Goal: Answer question/provide support: Participate in discussion

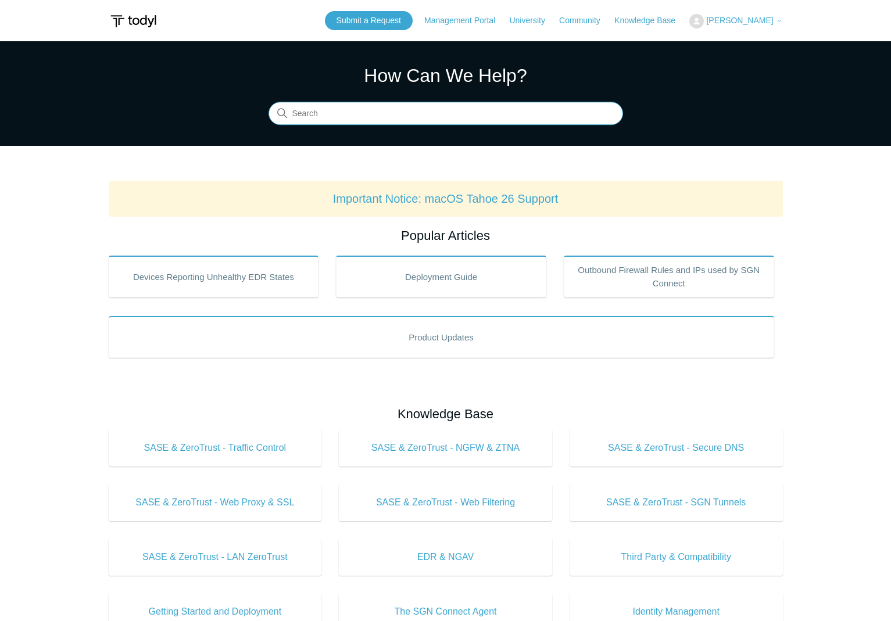
click at [469, 103] on input "Search" at bounding box center [446, 113] width 355 height 23
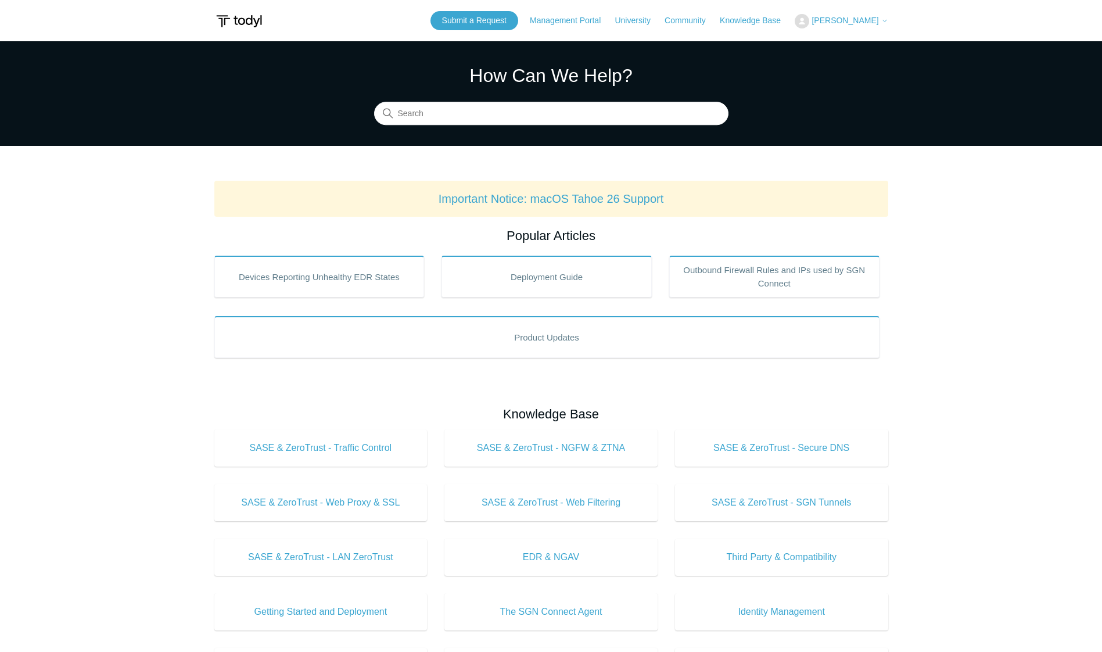
click at [864, 19] on span "[PERSON_NAME]" at bounding box center [845, 20] width 67 height 9
click at [890, 42] on link "My Support Requests" at bounding box center [852, 45] width 113 height 20
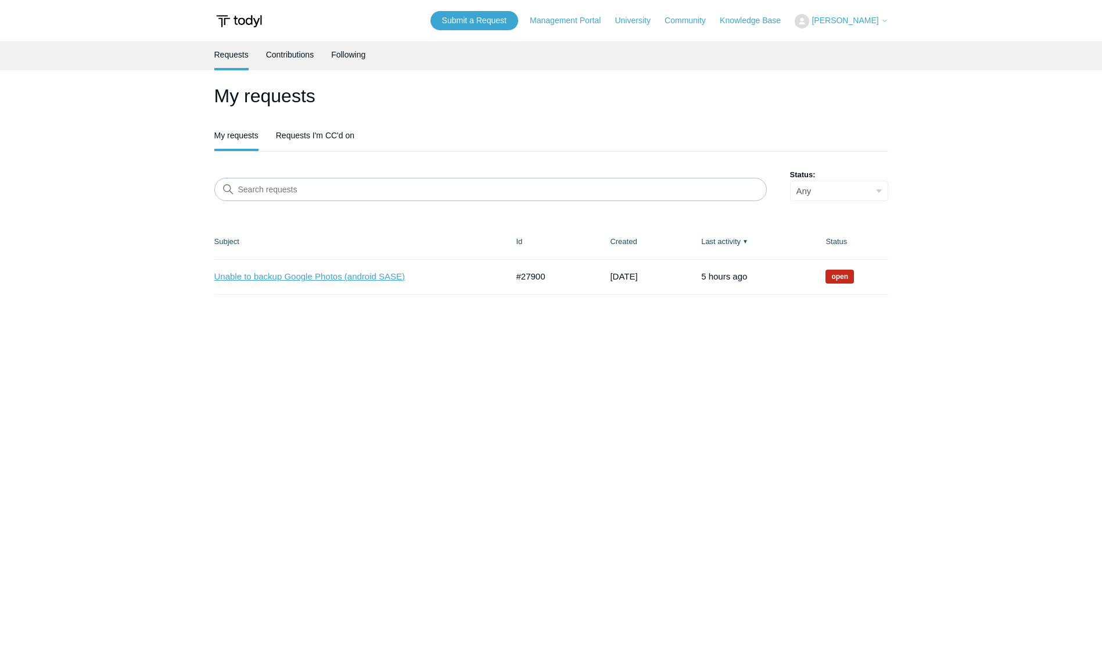
click at [284, 275] on link "Unable to backup Google Photos (android SASE)" at bounding box center [352, 276] width 276 height 13
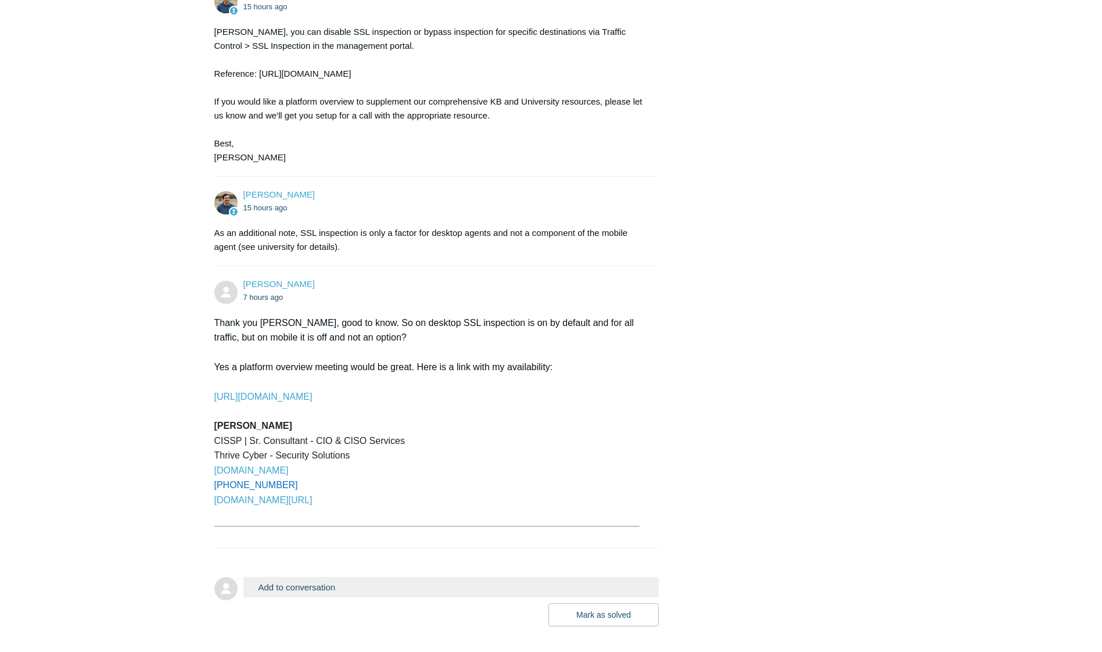
scroll to position [921, 0]
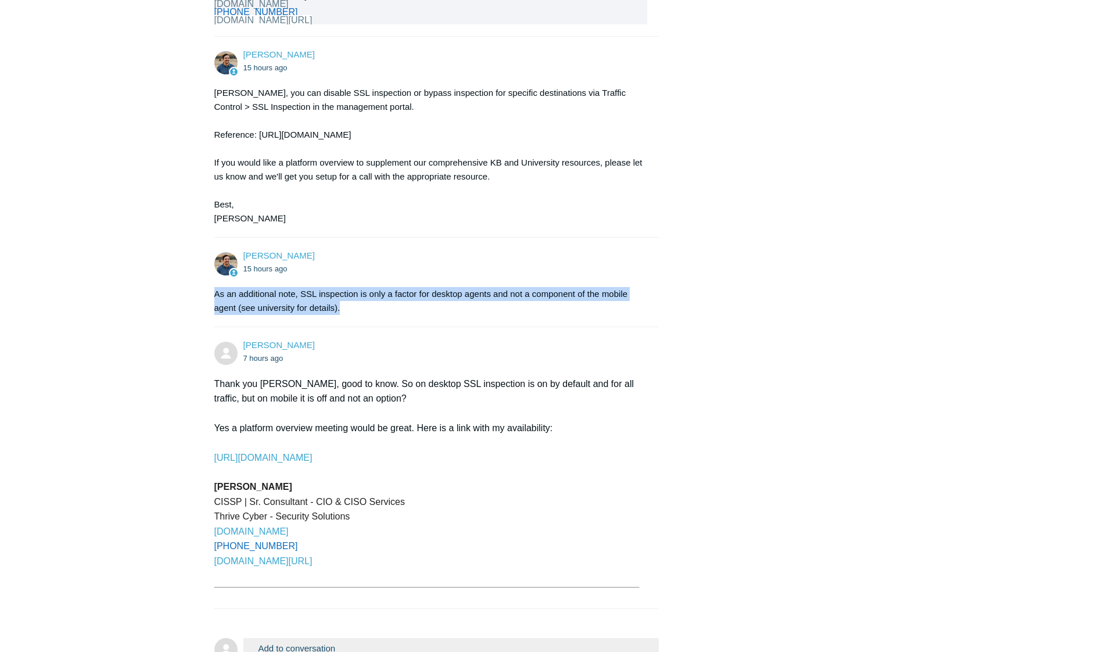
drag, startPoint x: 213, startPoint y: 295, endPoint x: 360, endPoint y: 310, distance: 147.8
click at [355, 310] on div "As an additional note, SSL inspection is only a factor for desktop agents and n…" at bounding box center [431, 301] width 434 height 28
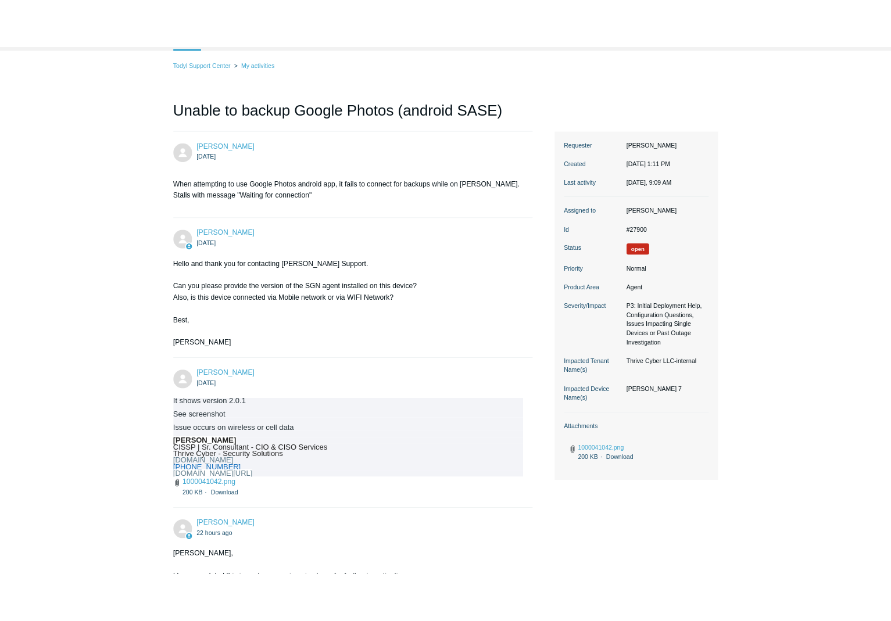
scroll to position [0, 0]
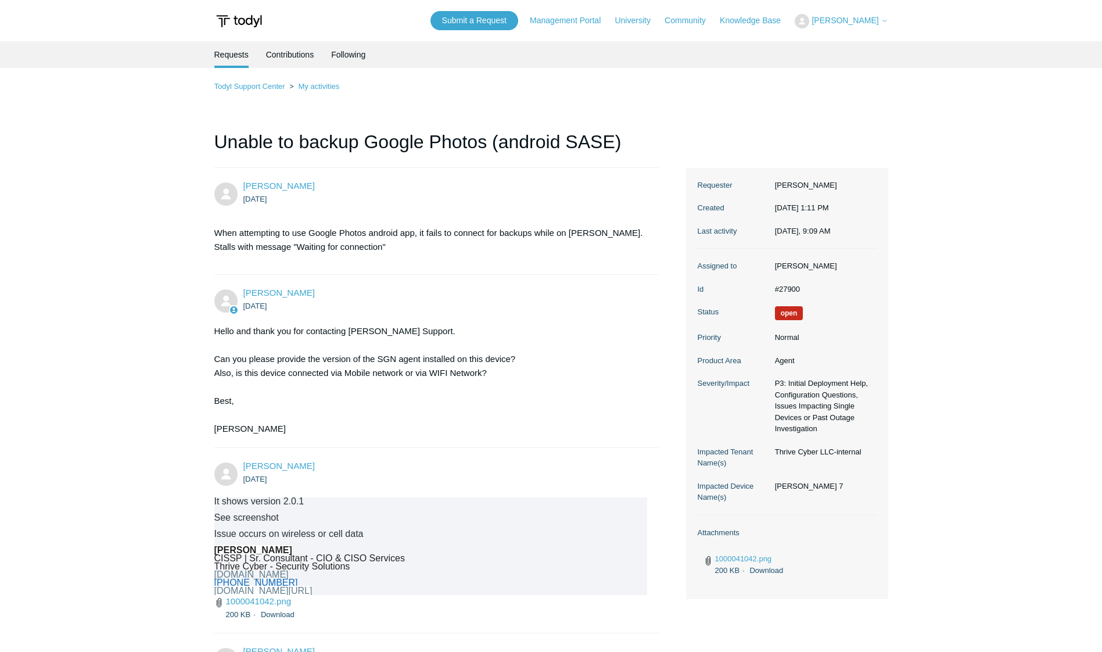
click at [791, 295] on dd "#27900" at bounding box center [823, 290] width 108 height 12
drag, startPoint x: 791, startPoint y: 300, endPoint x: 911, endPoint y: 297, distance: 120.3
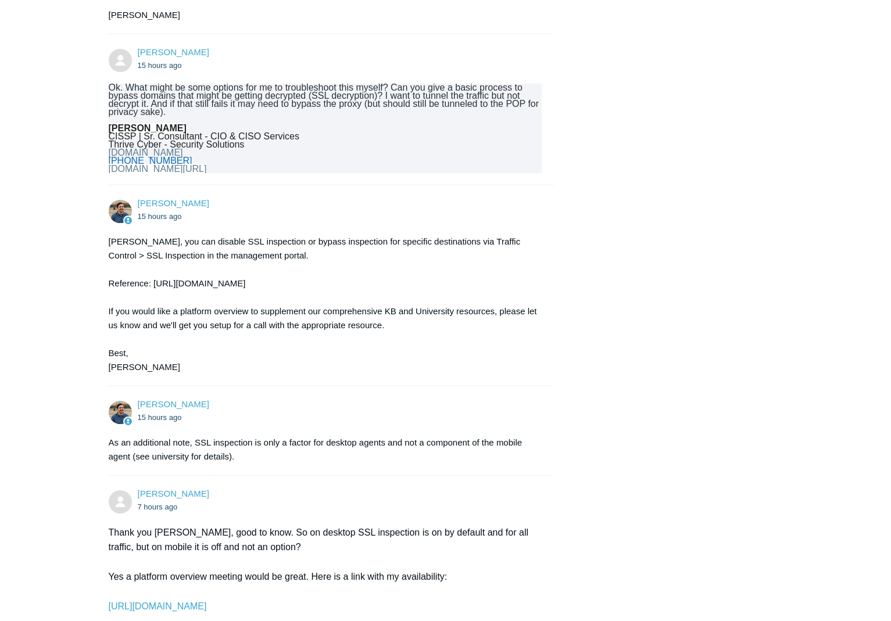
scroll to position [1068, 0]
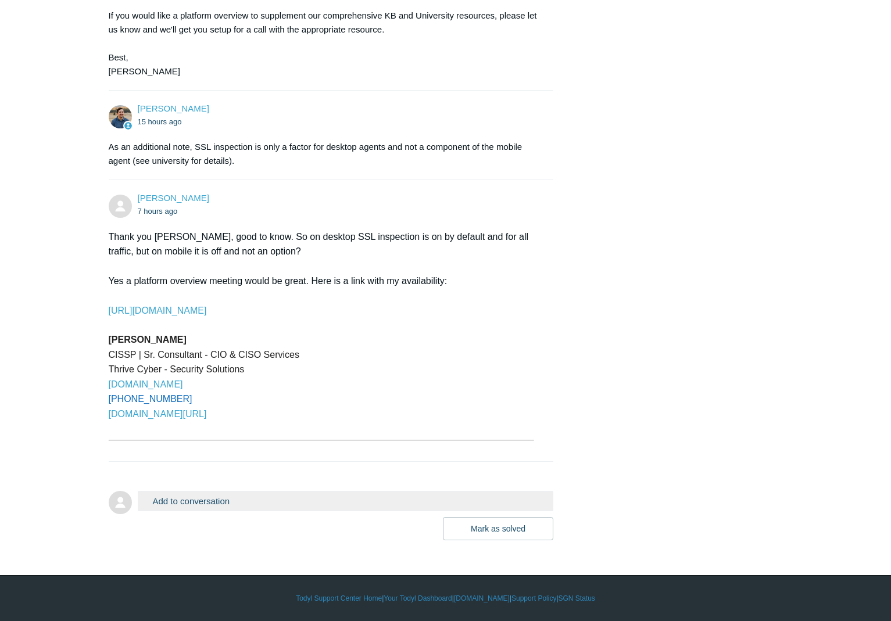
click at [266, 503] on button "Add to conversation" at bounding box center [346, 501] width 416 height 20
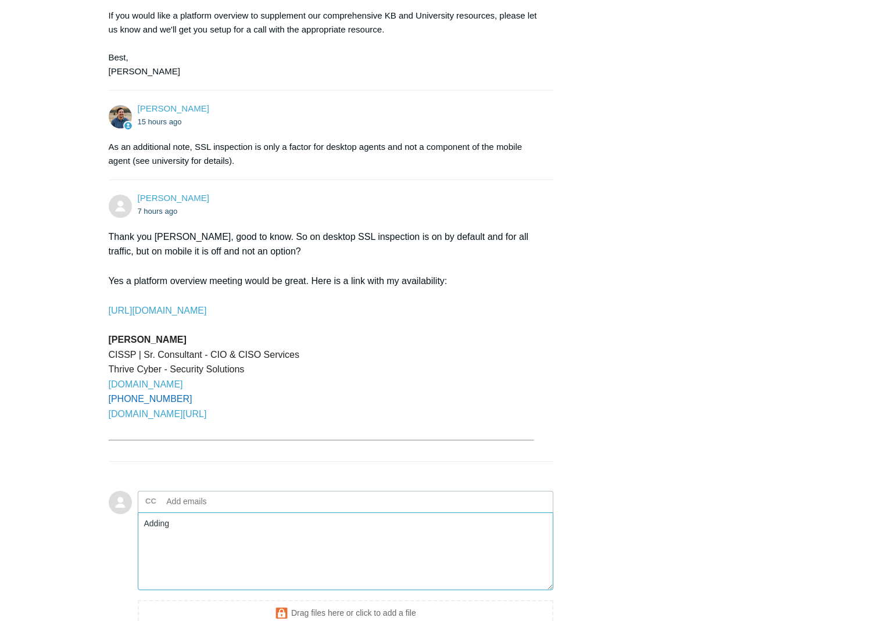
type textarea "Adding"
click at [210, 503] on input "text" at bounding box center [224, 501] width 125 height 17
click at [240, 499] on input "text" at bounding box center [224, 501] width 125 height 17
paste input "jaragon@todyl.com"
type input "jaragon@todyl.com"
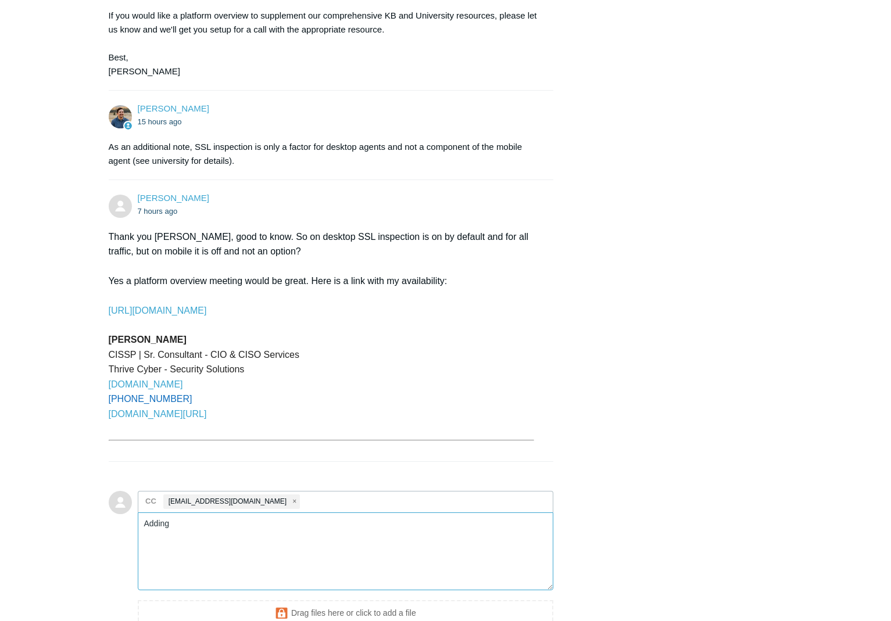
click at [253, 534] on textarea "Adding" at bounding box center [346, 552] width 416 height 78
type textarea "A"
type textarea "I"
type textarea "I did more testing with Matt and"
click at [307, 499] on ul "CC jaragon@todyl.com" at bounding box center [346, 502] width 416 height 22
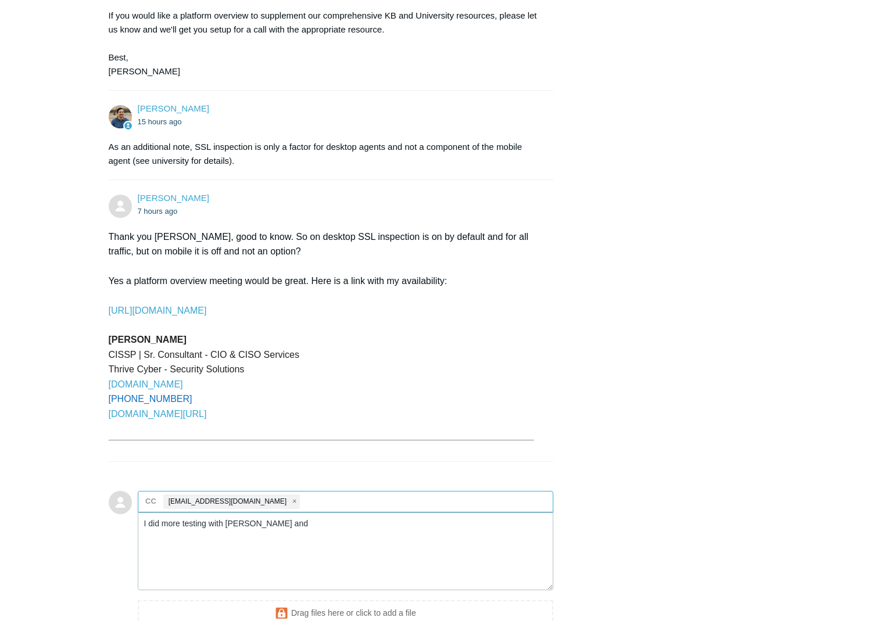
paste input "mcarlesi@todyl.com"
type input "mcarlesi@todyl.com"
click at [327, 525] on textarea "I did more testing with Matt and" at bounding box center [346, 552] width 416 height 78
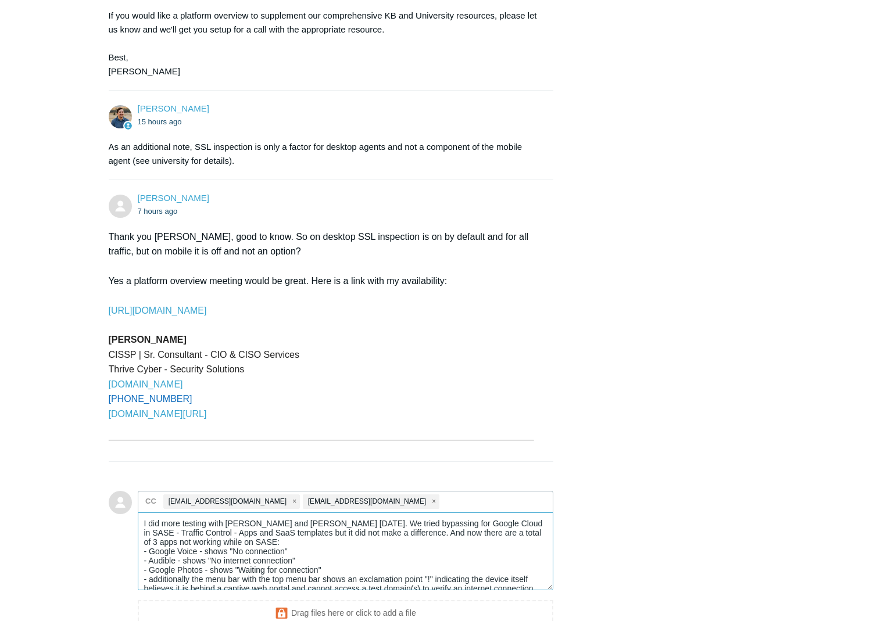
click at [295, 540] on textarea "I did more testing with Matt and Jacob today. We tried bypassing for Google Clo…" at bounding box center [346, 552] width 416 height 78
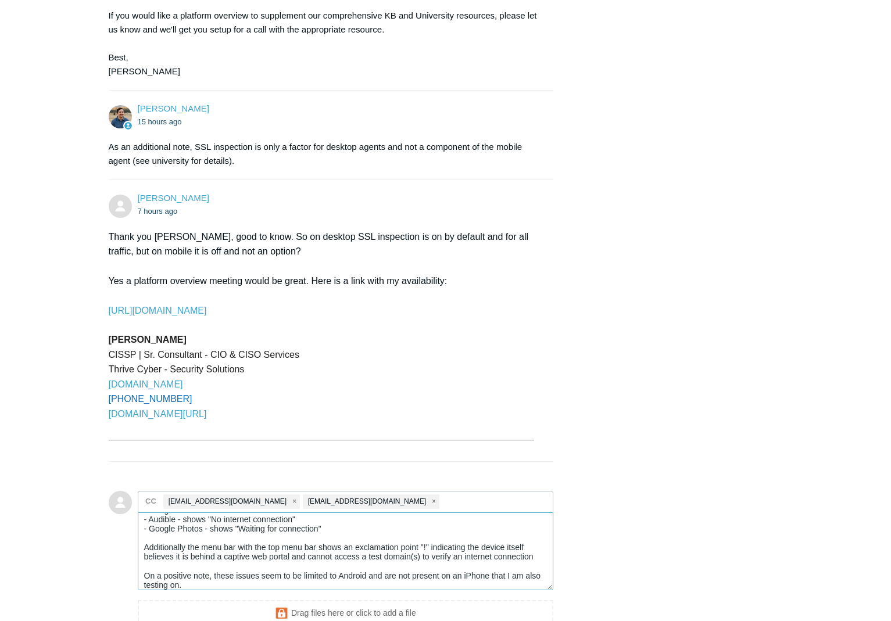
scroll to position [1195, 0]
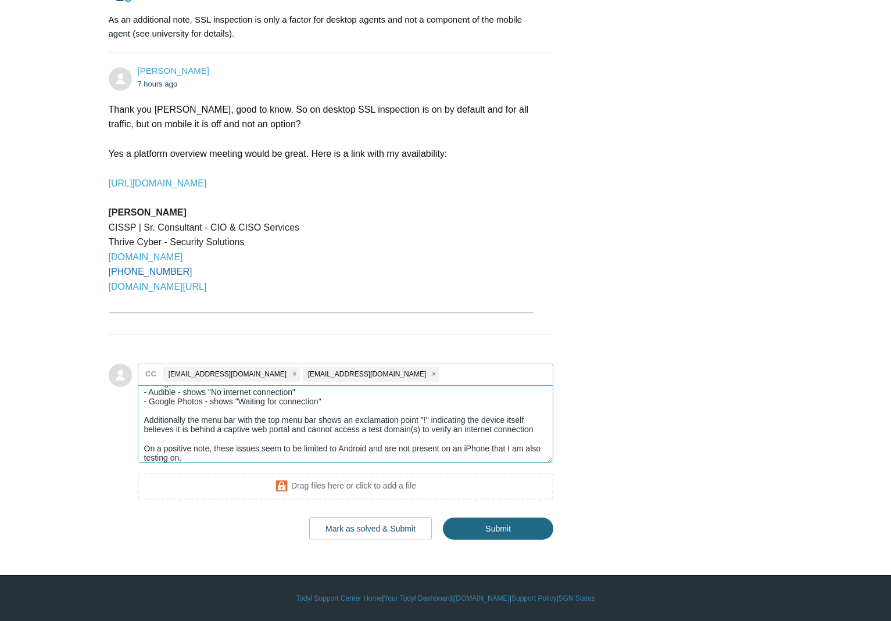
type textarea "I did more testing with Matt and Jacob today. We tried bypassing for Google Clo…"
click at [495, 528] on input "Submit" at bounding box center [498, 529] width 110 height 23
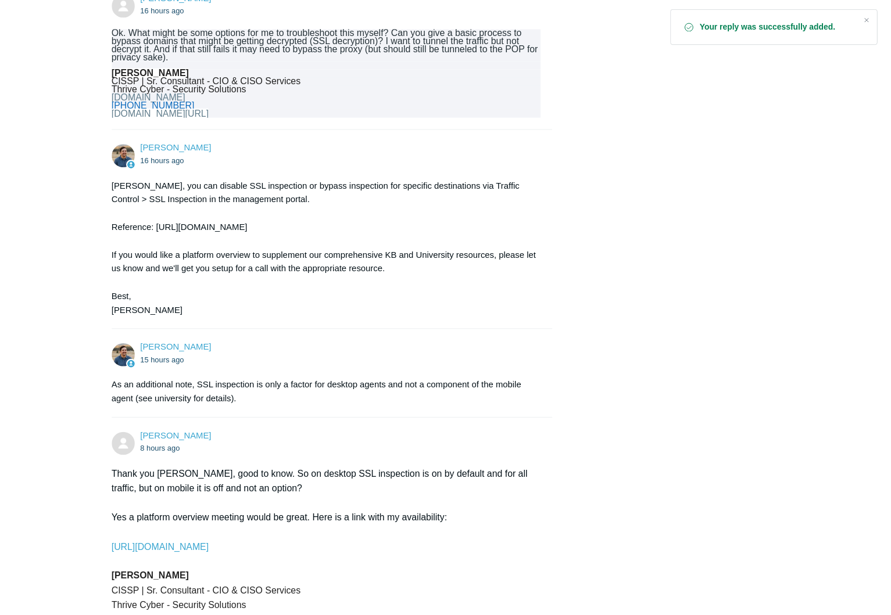
scroll to position [1313, 0]
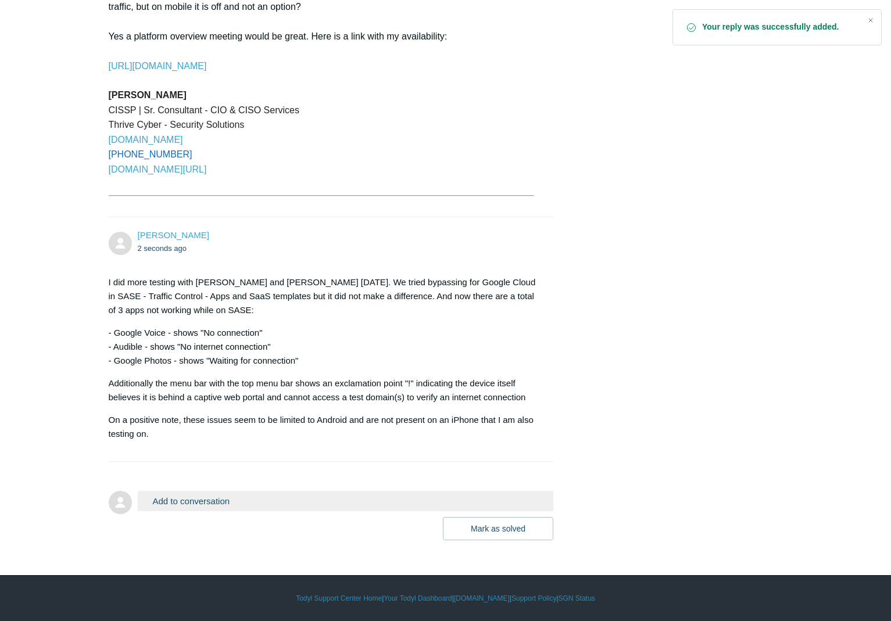
click at [282, 359] on p "- Google Voice - shows "No connection" - Audible - shows "No internet connectio…" at bounding box center [326, 347] width 434 height 42
click at [359, 298] on p "I did more testing with Matt and Jacob today. We tried bypassing for Google Clo…" at bounding box center [326, 296] width 434 height 42
